Goal: Complete application form

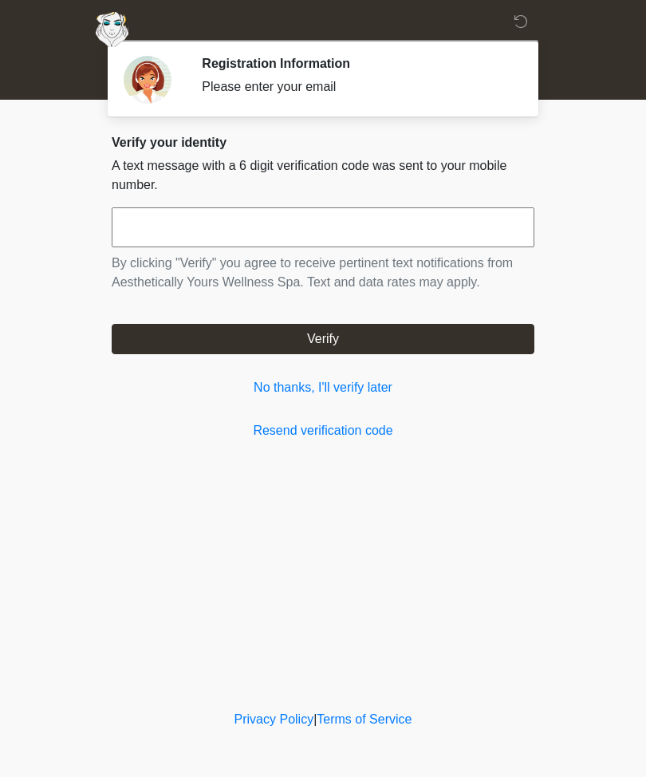
click at [369, 395] on link "No thanks, I'll verify later" at bounding box center [323, 387] width 423 height 19
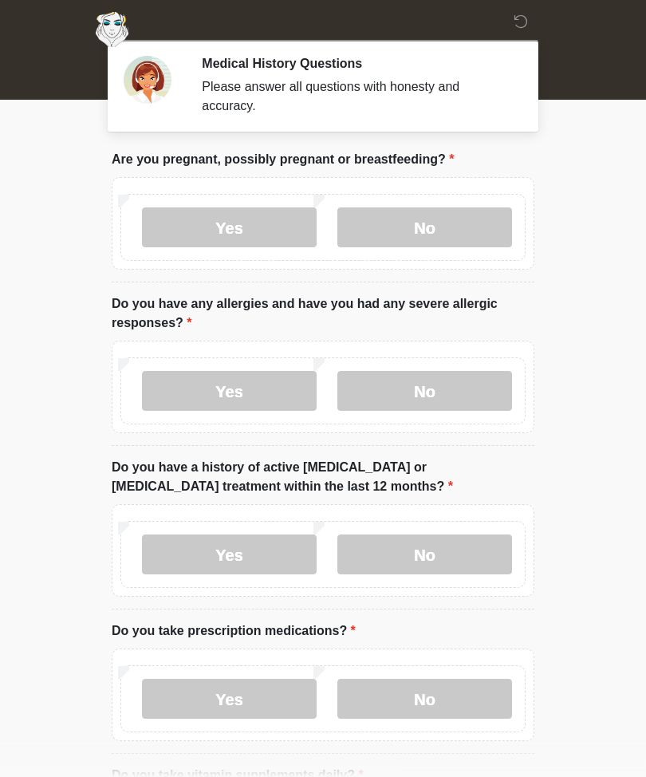
click at [459, 232] on label "No" at bounding box center [424, 227] width 175 height 40
click at [440, 396] on label "No" at bounding box center [424, 391] width 175 height 40
click at [452, 551] on label "No" at bounding box center [424, 555] width 175 height 40
click at [247, 698] on label "Yes" at bounding box center [229, 699] width 175 height 40
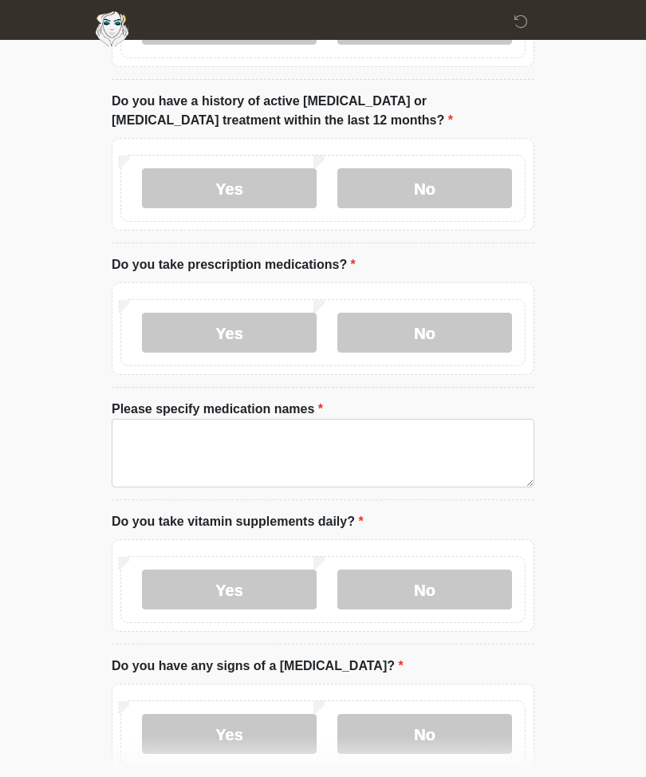
scroll to position [366, 0]
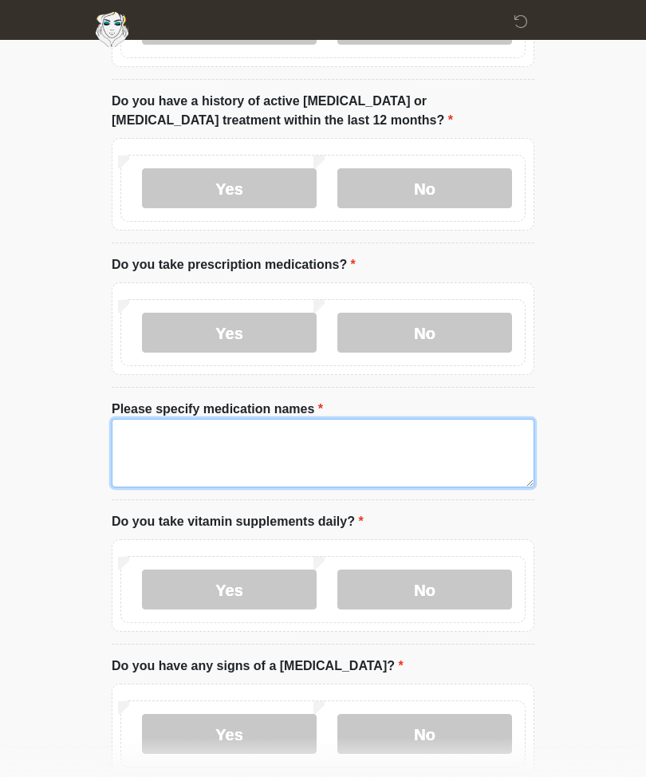
click at [148, 440] on textarea "Please specify medication names" at bounding box center [323, 453] width 423 height 69
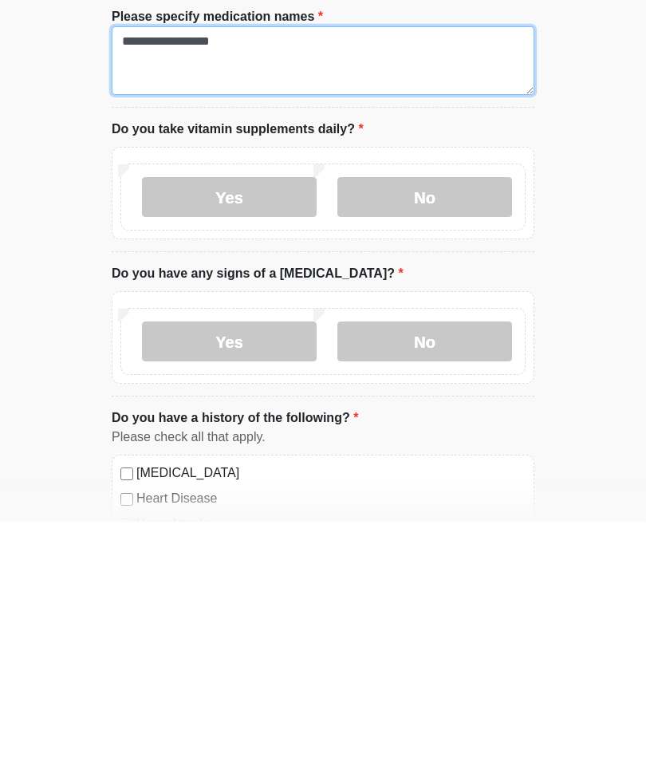
type textarea "**********"
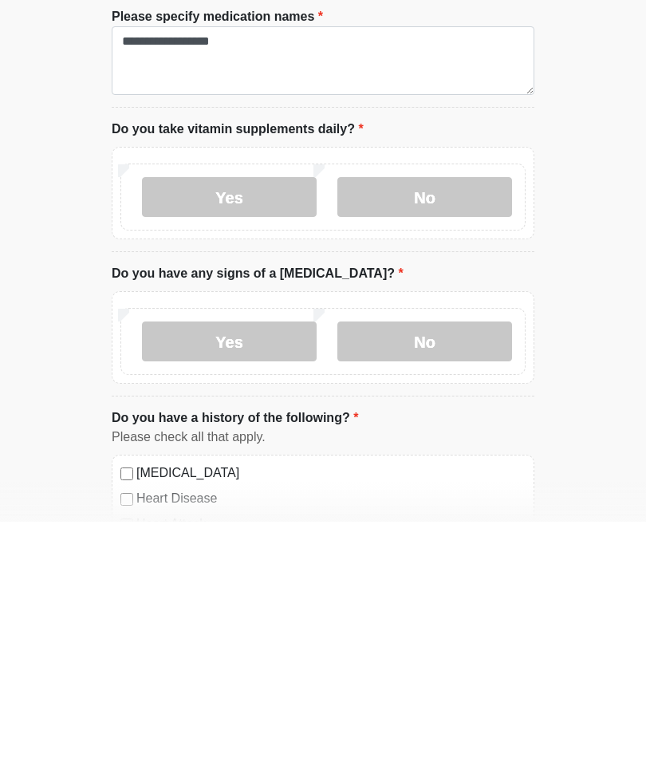
click at [244, 432] on label "Yes" at bounding box center [229, 452] width 175 height 40
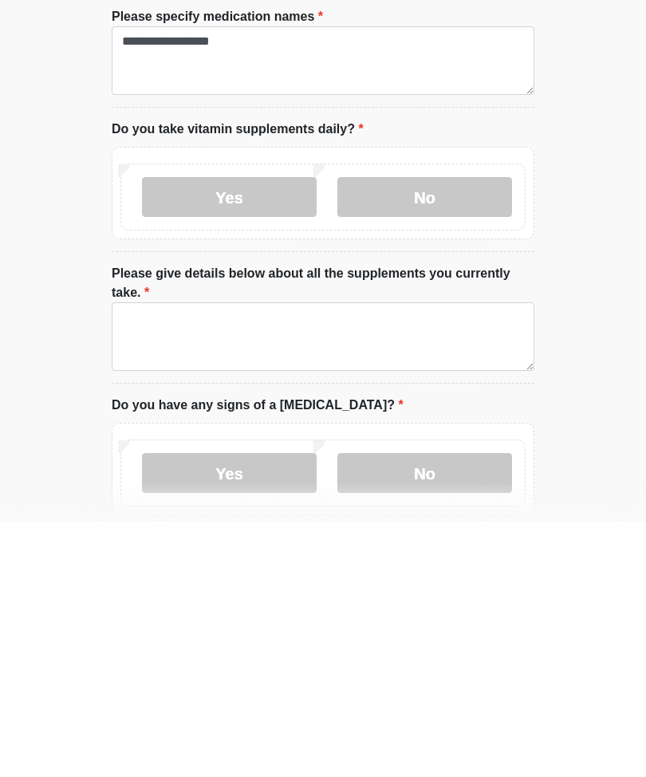
scroll to position [759, 0]
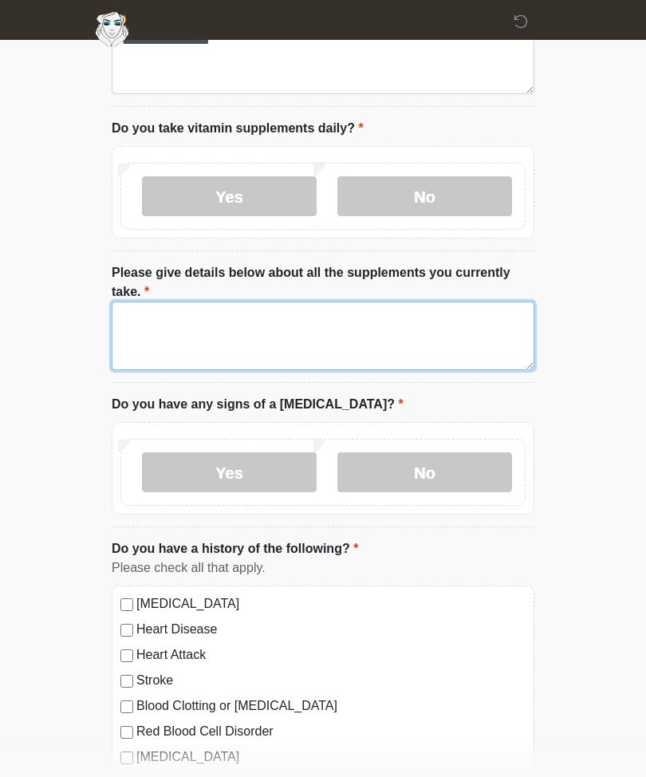
click at [152, 322] on textarea "Please give details below about all the supplements you currently take." at bounding box center [323, 336] width 423 height 69
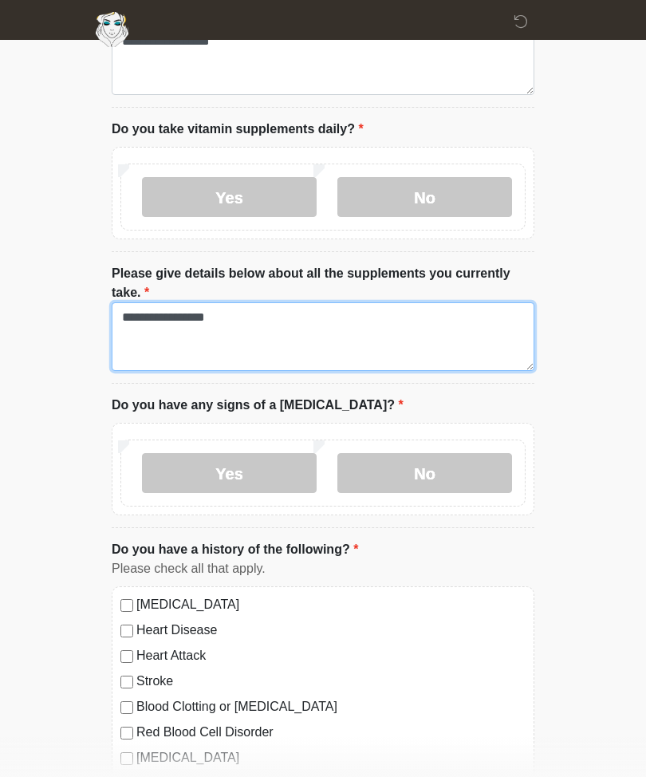
type textarea "**********"
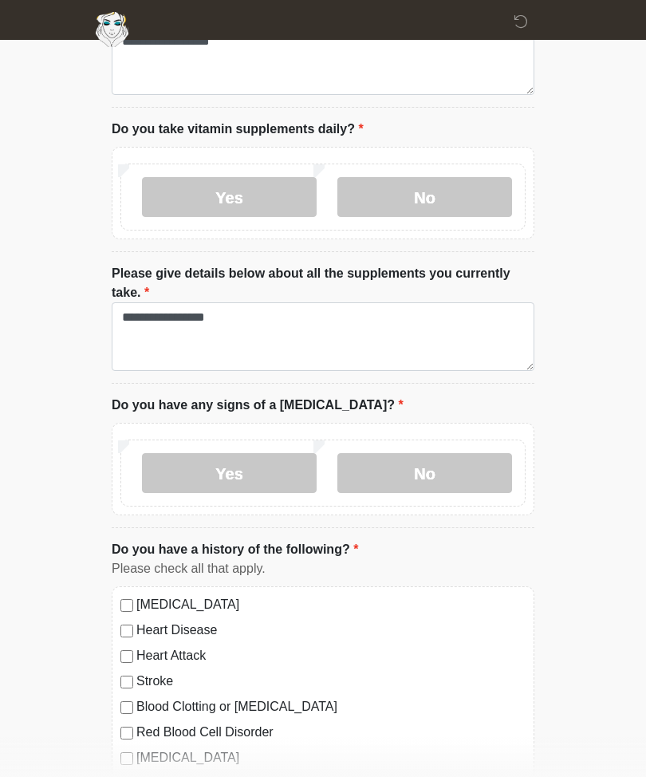
click at [426, 471] on label "No" at bounding box center [424, 473] width 175 height 40
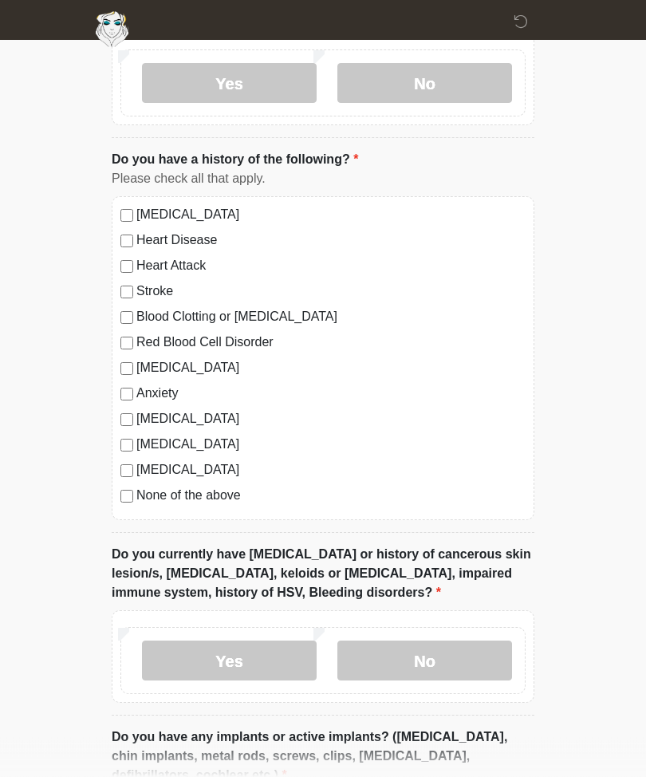
scroll to position [1149, 0]
click at [424, 649] on label "No" at bounding box center [424, 661] width 175 height 40
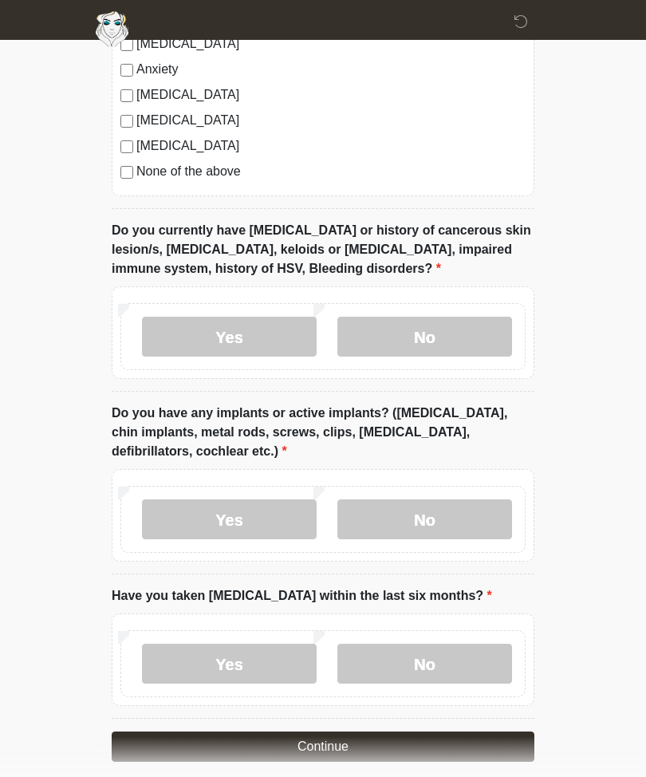
scroll to position [1486, 0]
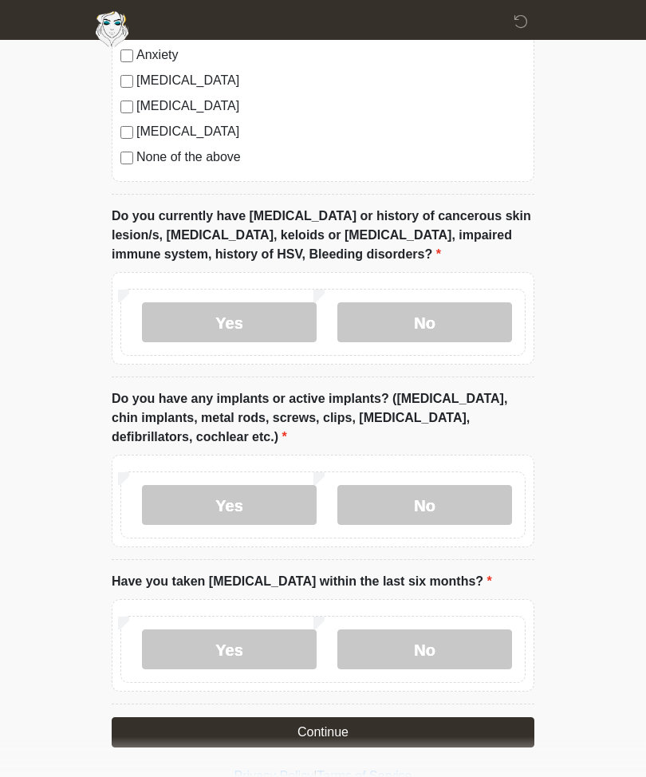
click at [461, 494] on label "No" at bounding box center [424, 506] width 175 height 40
click at [448, 649] on label "No" at bounding box center [424, 650] width 175 height 40
click at [406, 724] on button "Continue" at bounding box center [323, 733] width 423 height 30
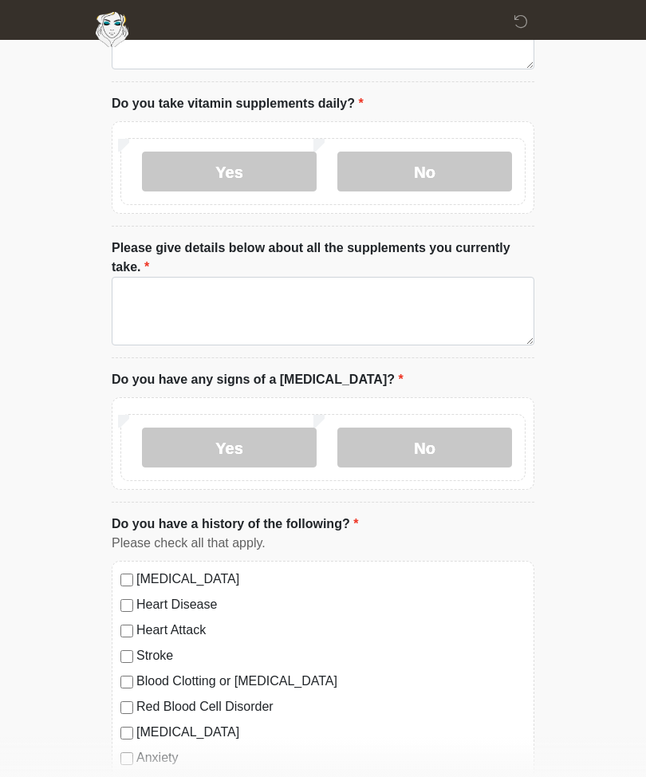
scroll to position [0, 0]
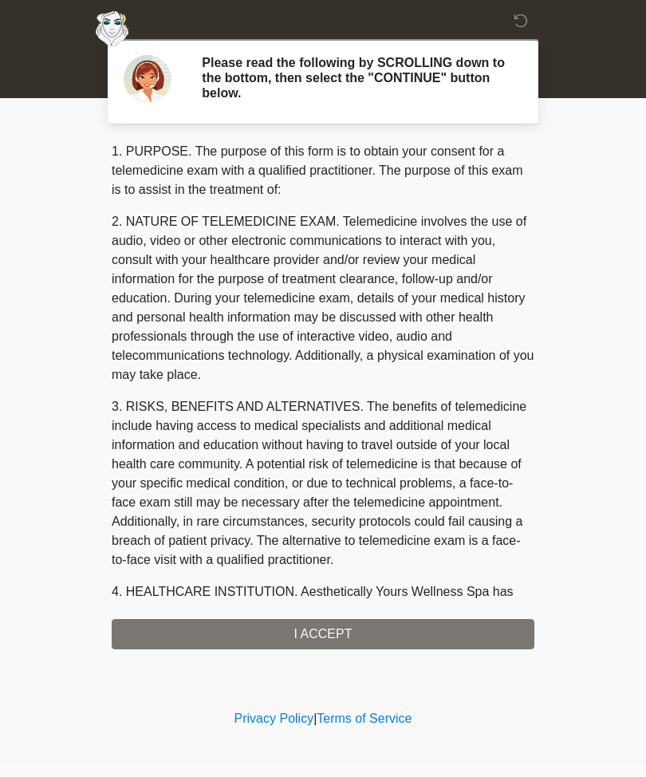
click at [389, 630] on div "1. PURPOSE. The purpose of this form is to obtain your consent for a telemedici…" at bounding box center [323, 396] width 423 height 507
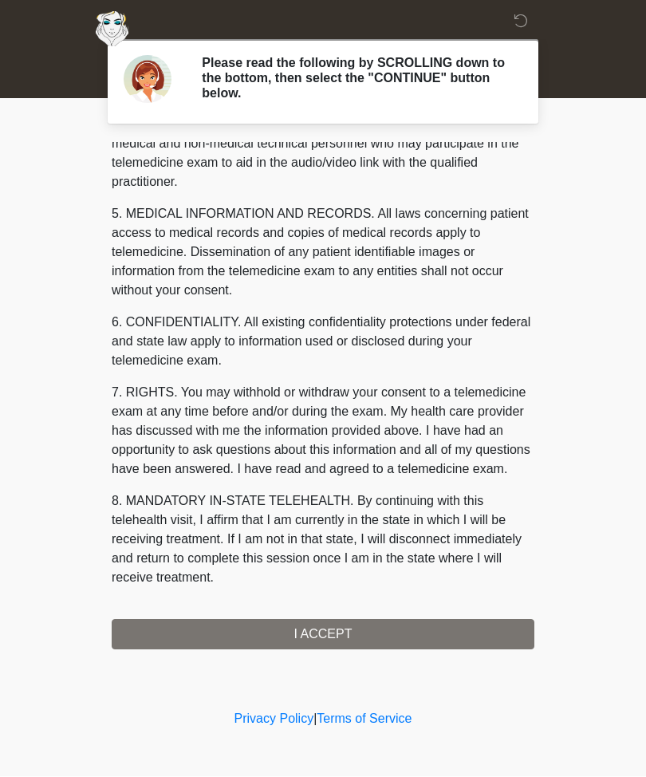
click at [334, 631] on button "I ACCEPT" at bounding box center [323, 635] width 423 height 30
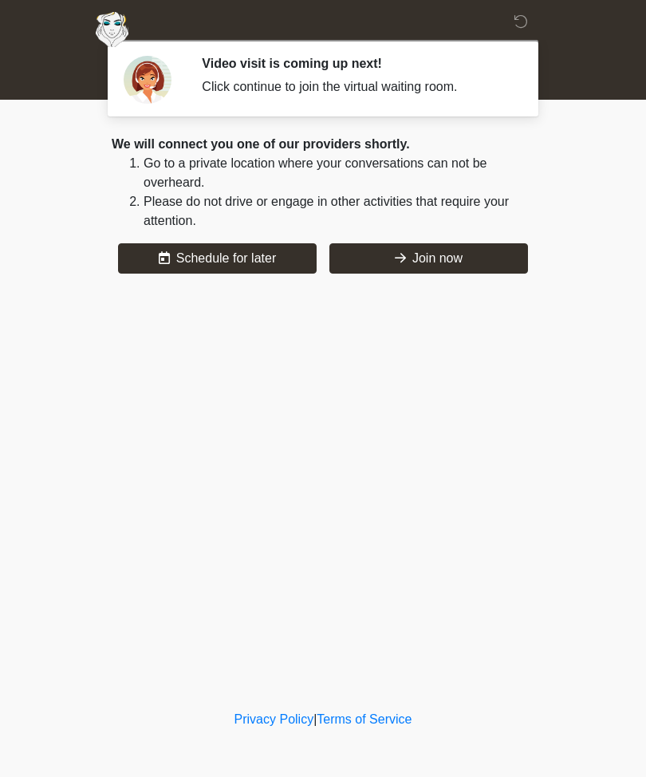
click at [428, 256] on button "Join now" at bounding box center [428, 258] width 199 height 30
